Goal: Information Seeking & Learning: Learn about a topic

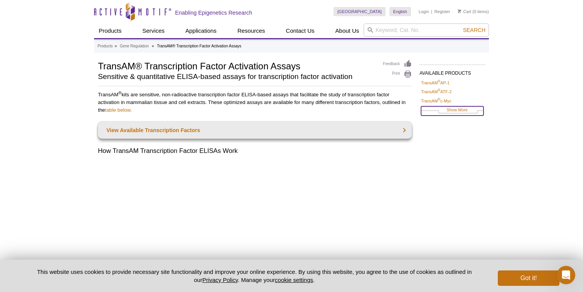
click at [452, 109] on link "Show More" at bounding box center [452, 110] width 62 height 9
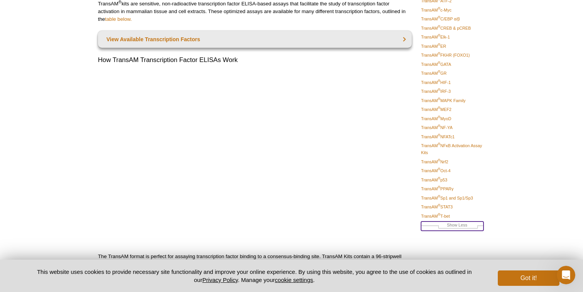
scroll to position [98, 0]
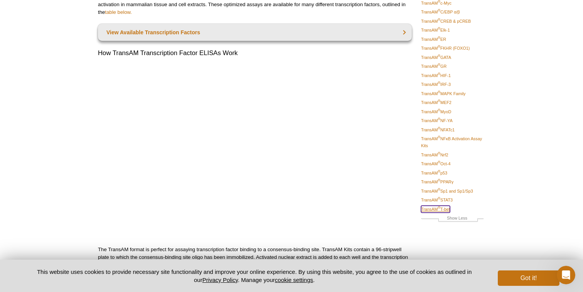
click at [440, 211] on link "TransAM ® T-bet" at bounding box center [435, 209] width 29 height 7
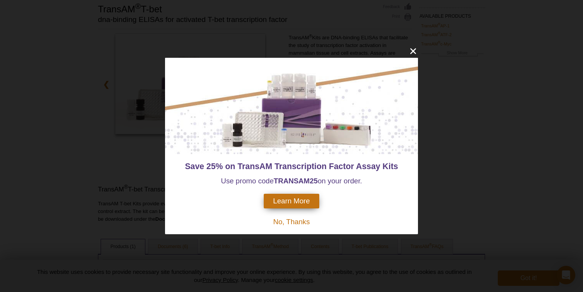
scroll to position [58, 0]
click at [410, 52] on icon "close" at bounding box center [413, 51] width 10 height 10
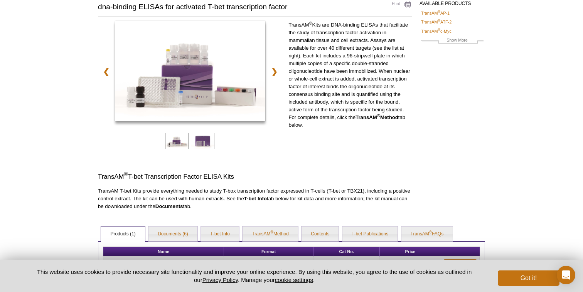
scroll to position [0, 0]
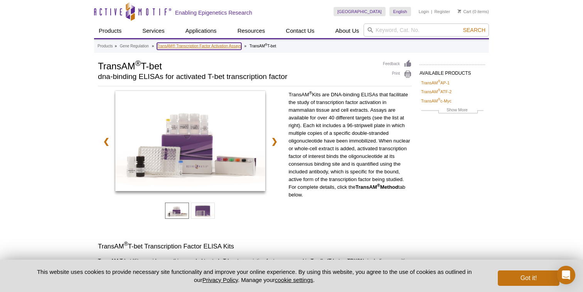
click at [195, 47] on link "TransAM® Transcription Factor Activation Assays" at bounding box center [199, 46] width 84 height 7
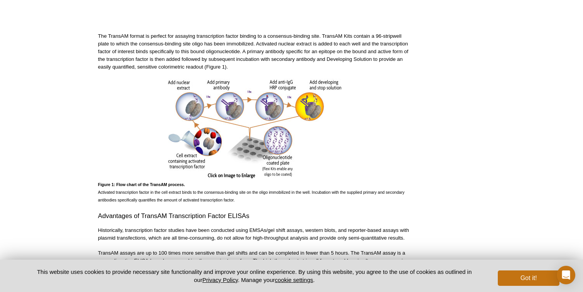
scroll to position [313, 0]
